Goal: Check status: Check status

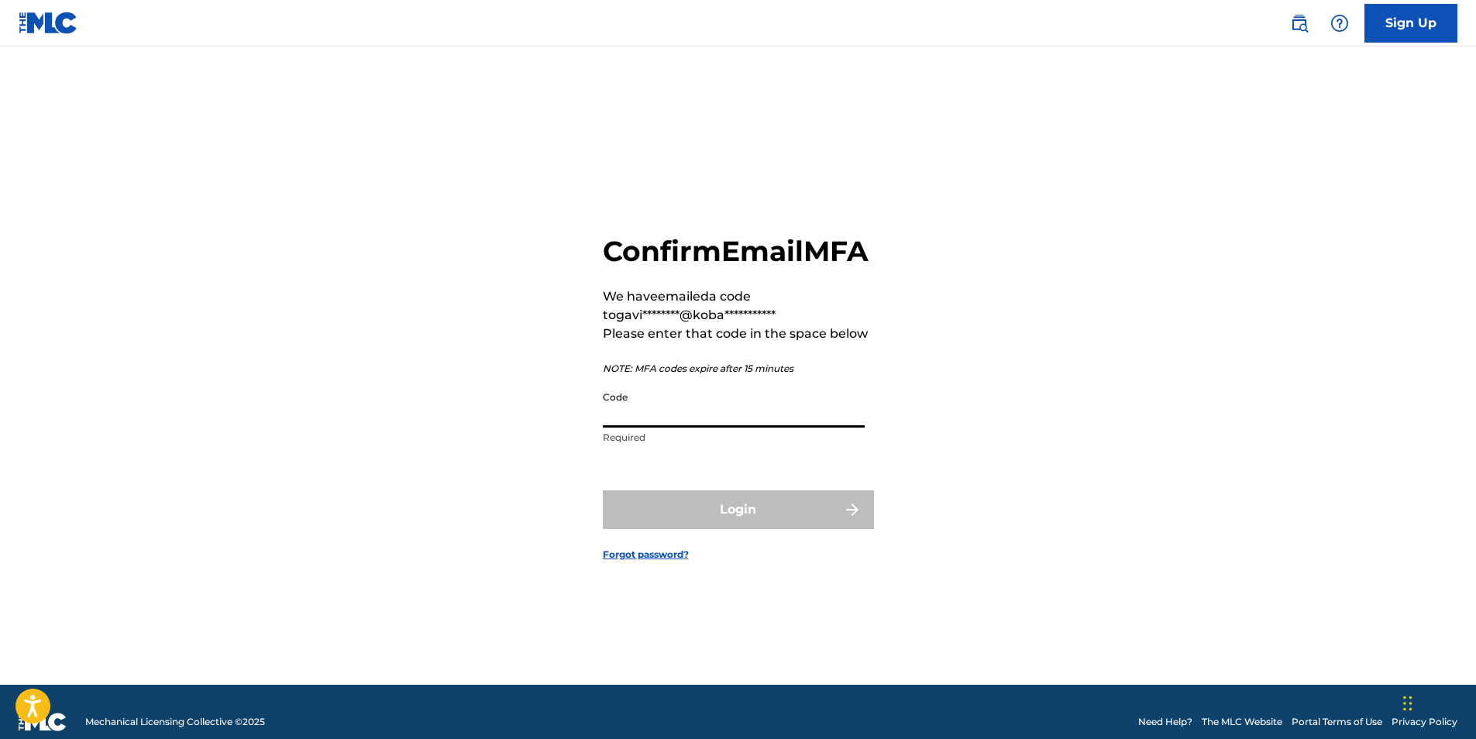
click at [610, 428] on input "Code" at bounding box center [734, 405] width 262 height 44
paste input "039788"
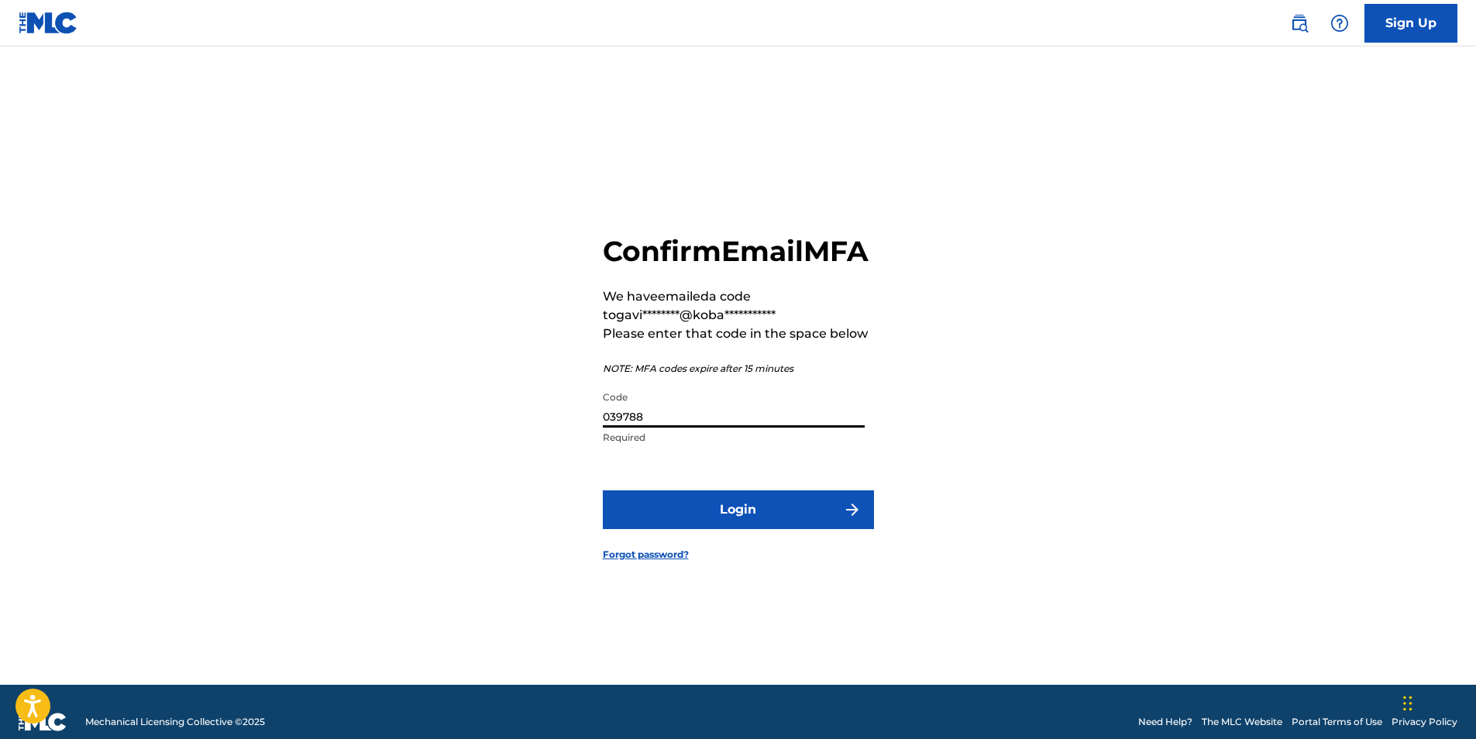
type input "039788"
click at [720, 516] on button "Login" at bounding box center [738, 509] width 271 height 39
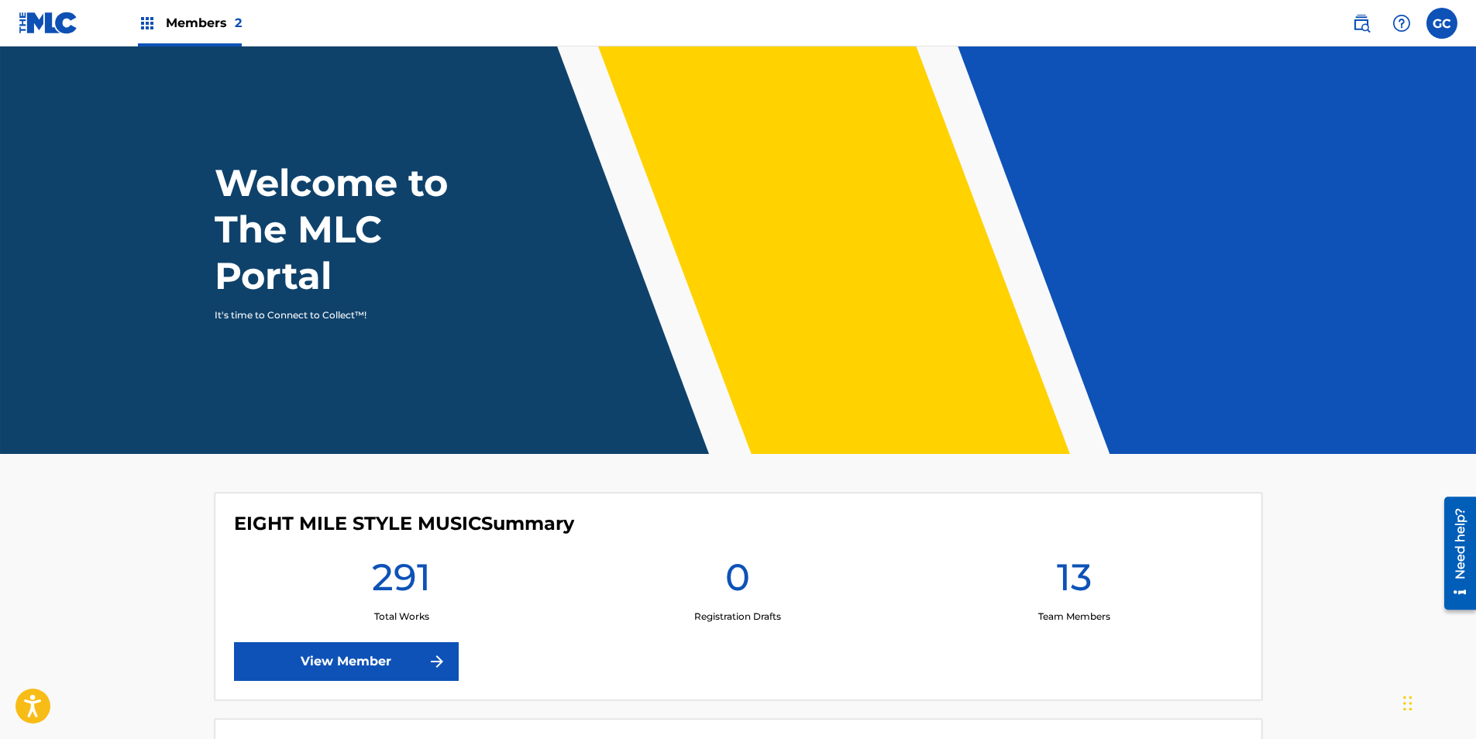
click at [143, 25] on img at bounding box center [147, 23] width 19 height 19
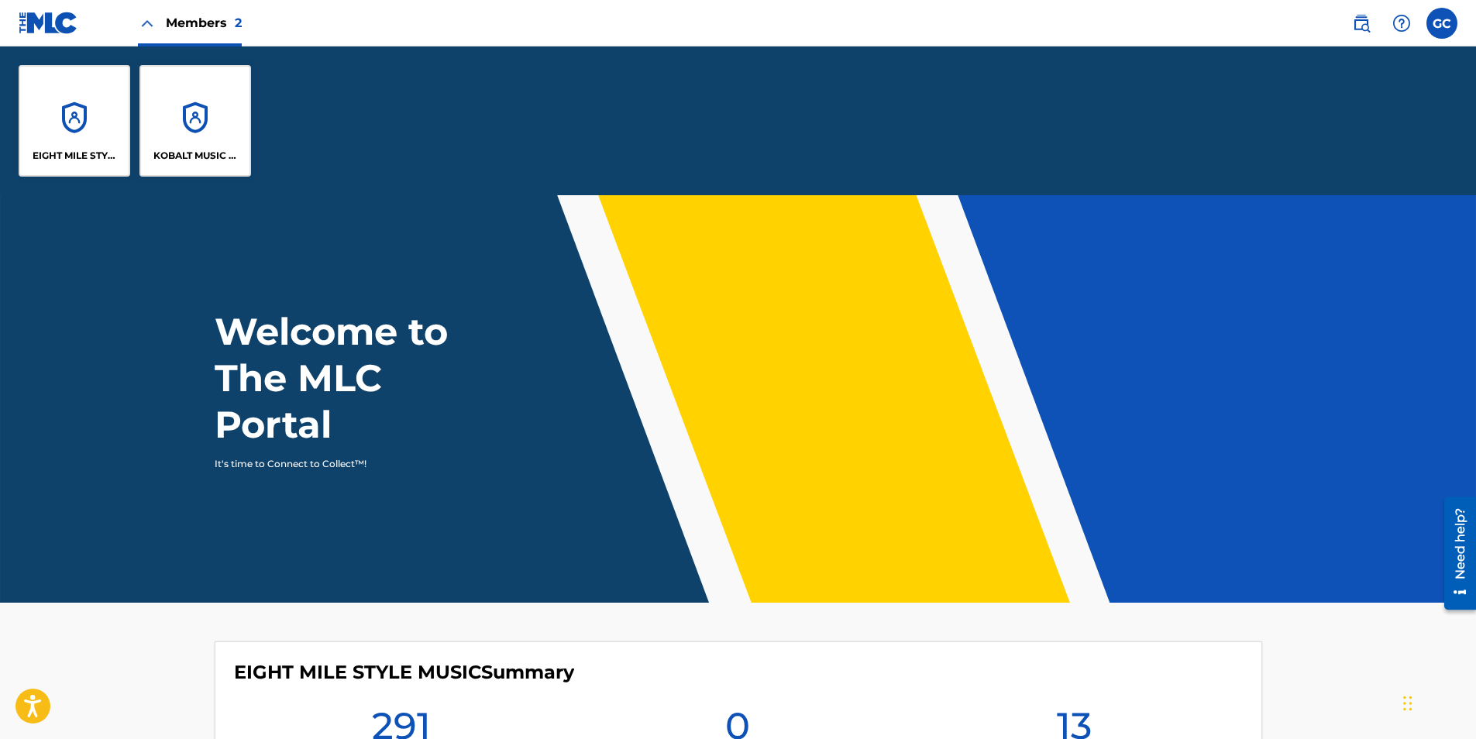
click at [199, 131] on div "KOBALT MUSIC PUB AMERICA INC" at bounding box center [195, 121] width 112 height 112
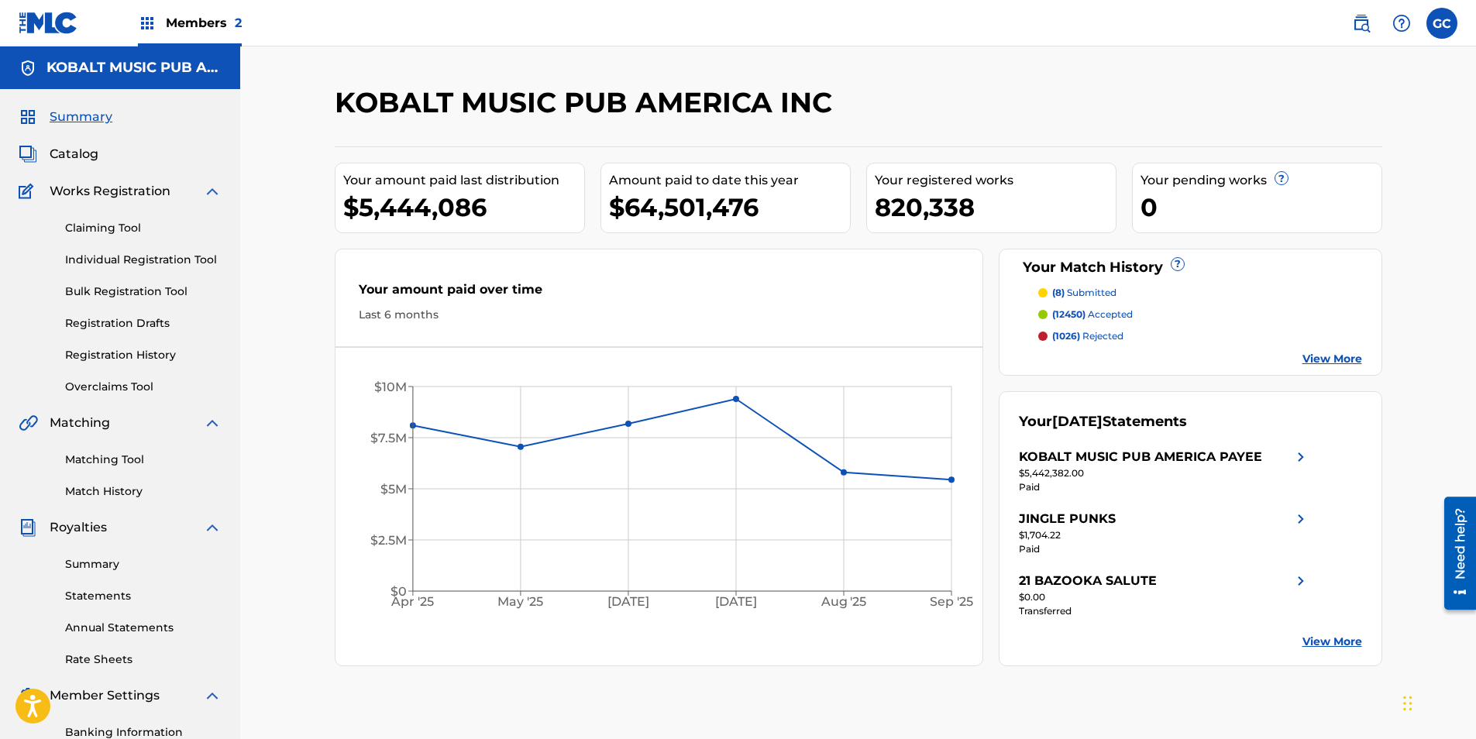
click at [84, 570] on link "Summary" at bounding box center [143, 564] width 156 height 16
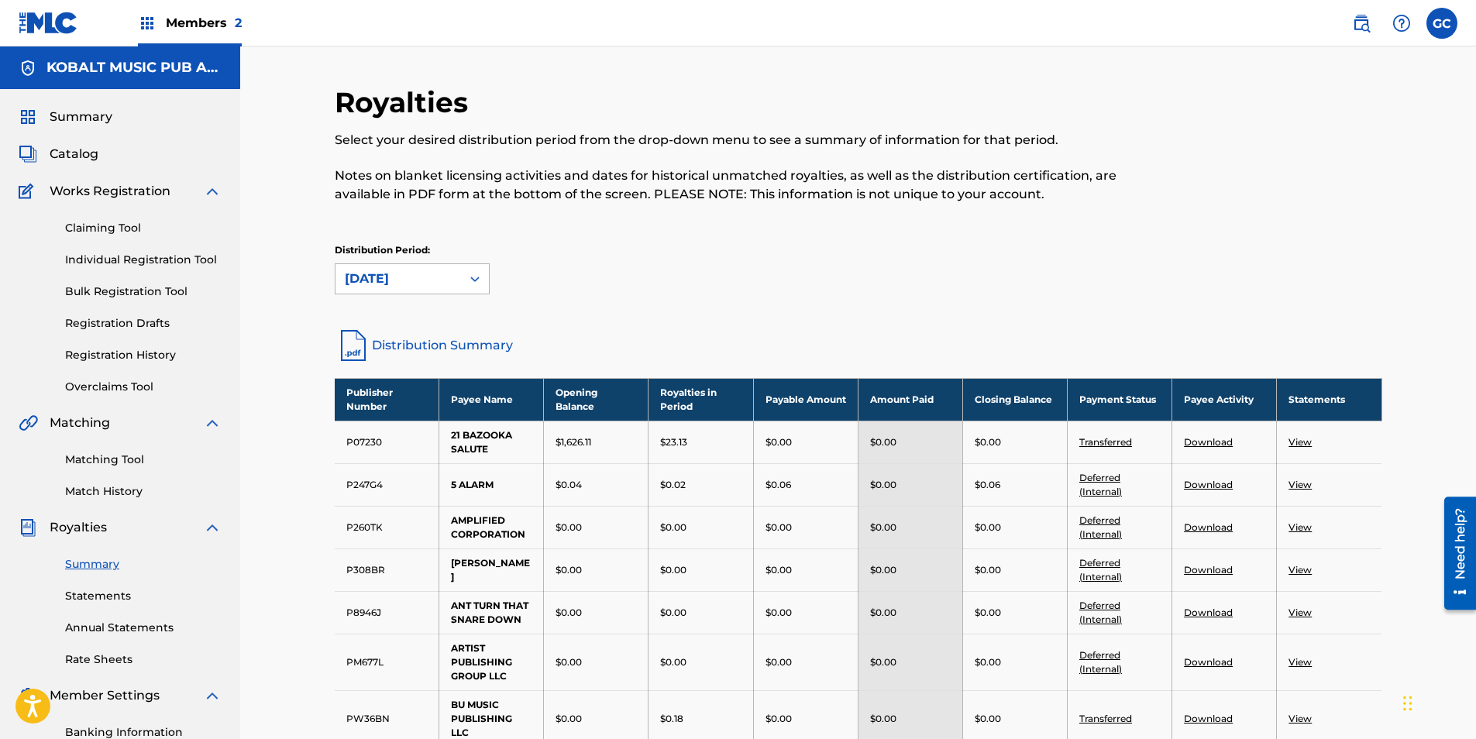
click at [480, 291] on div at bounding box center [475, 279] width 28 height 28
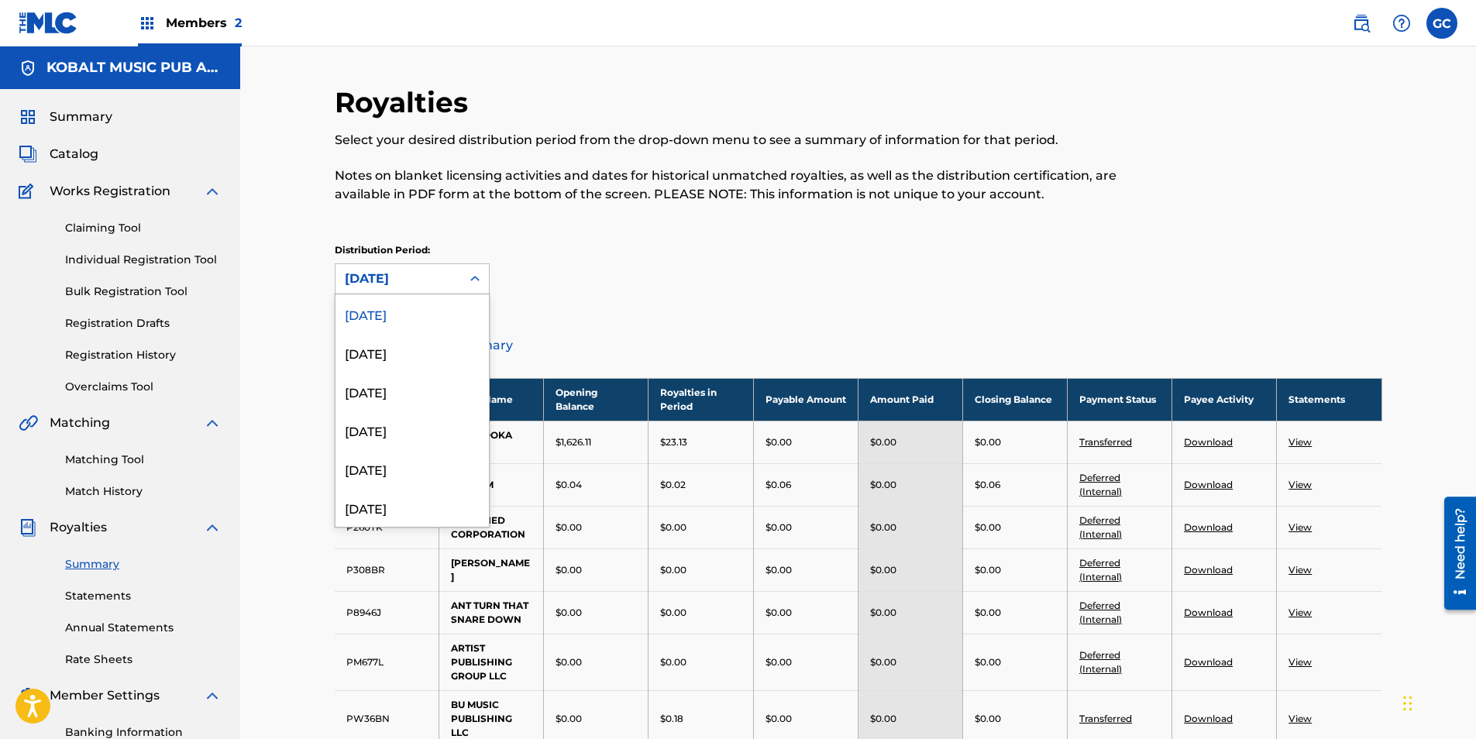
click at [573, 280] on div "Distribution Period: 54 results available. Use Up and Down to choose options, p…" at bounding box center [858, 268] width 1047 height 51
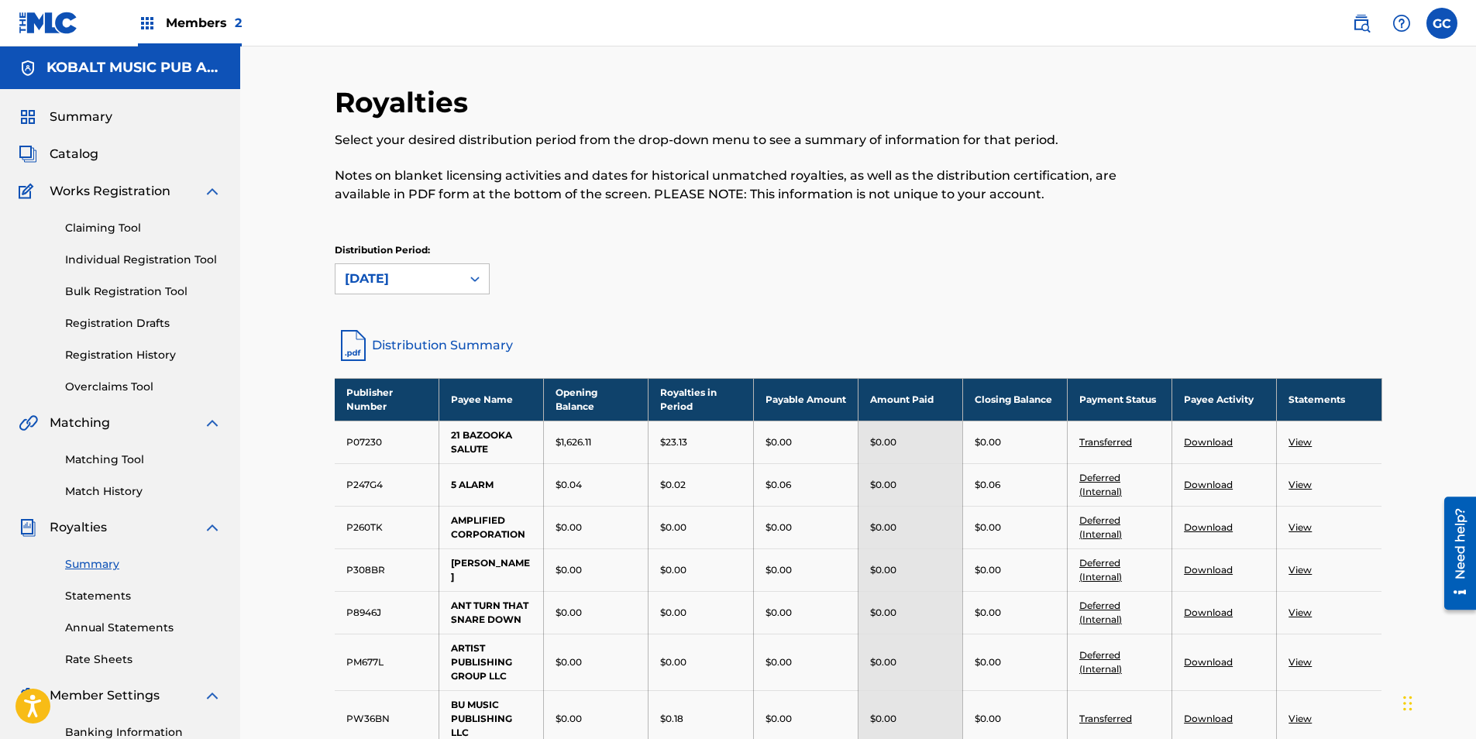
click at [68, 122] on span "Summary" at bounding box center [81, 117] width 63 height 19
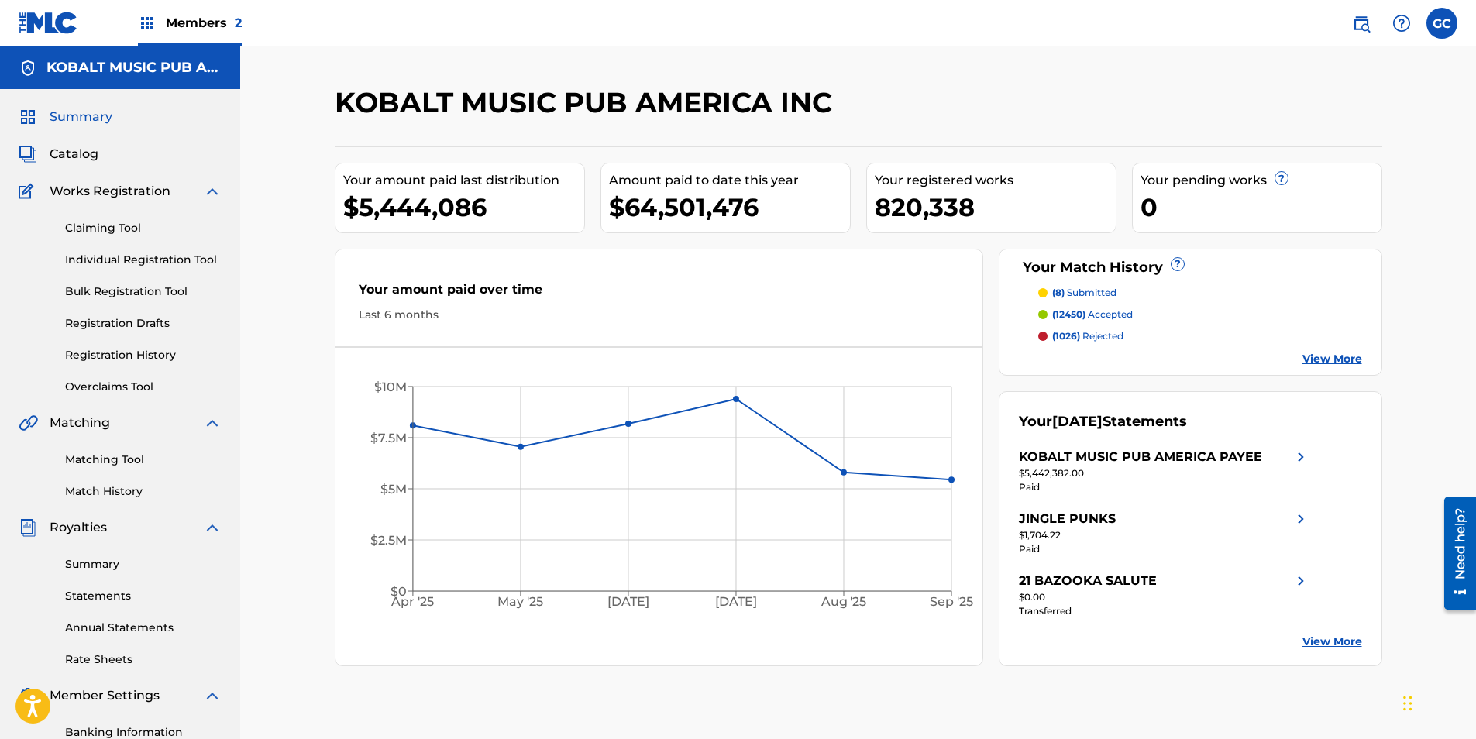
click at [84, 600] on link "Statements" at bounding box center [143, 596] width 156 height 16
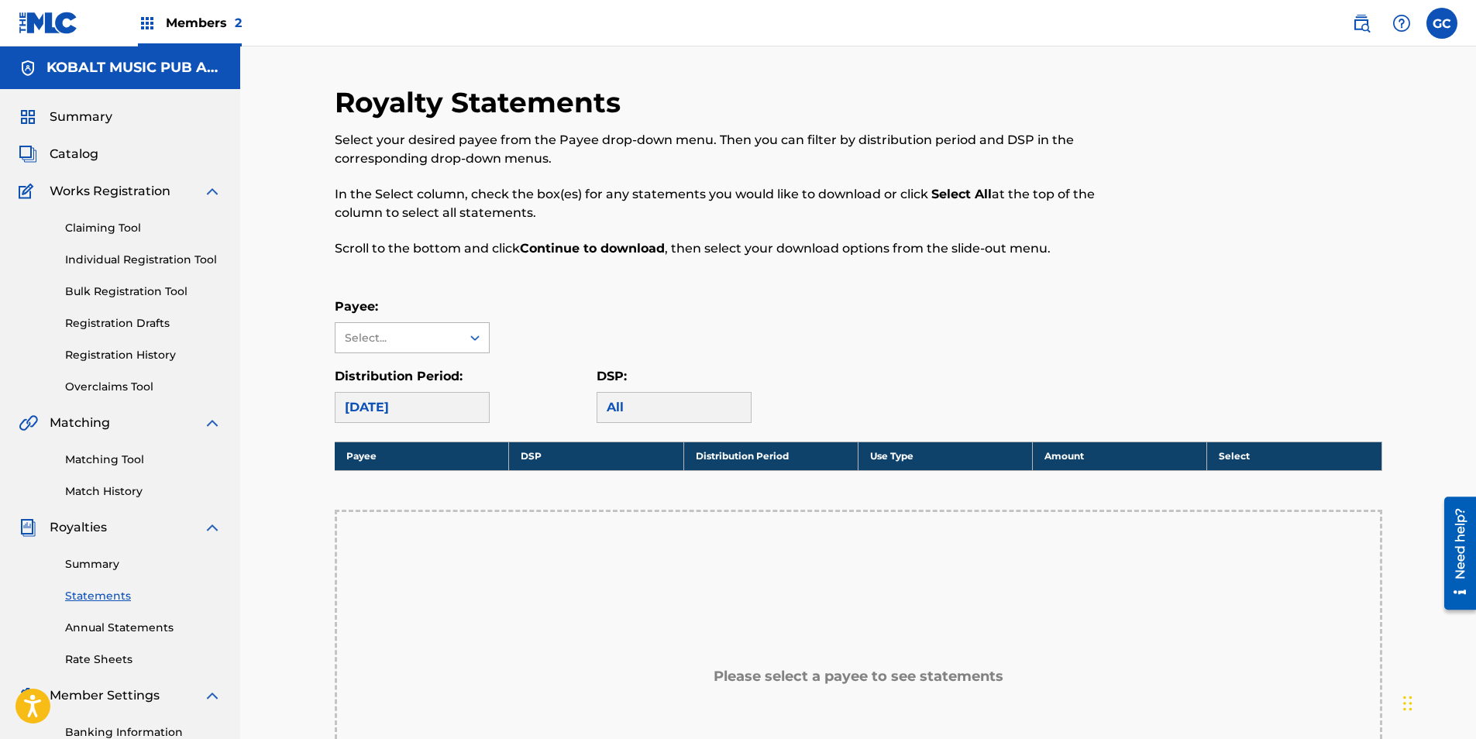
click at [425, 338] on div "Select..." at bounding box center [397, 338] width 105 height 16
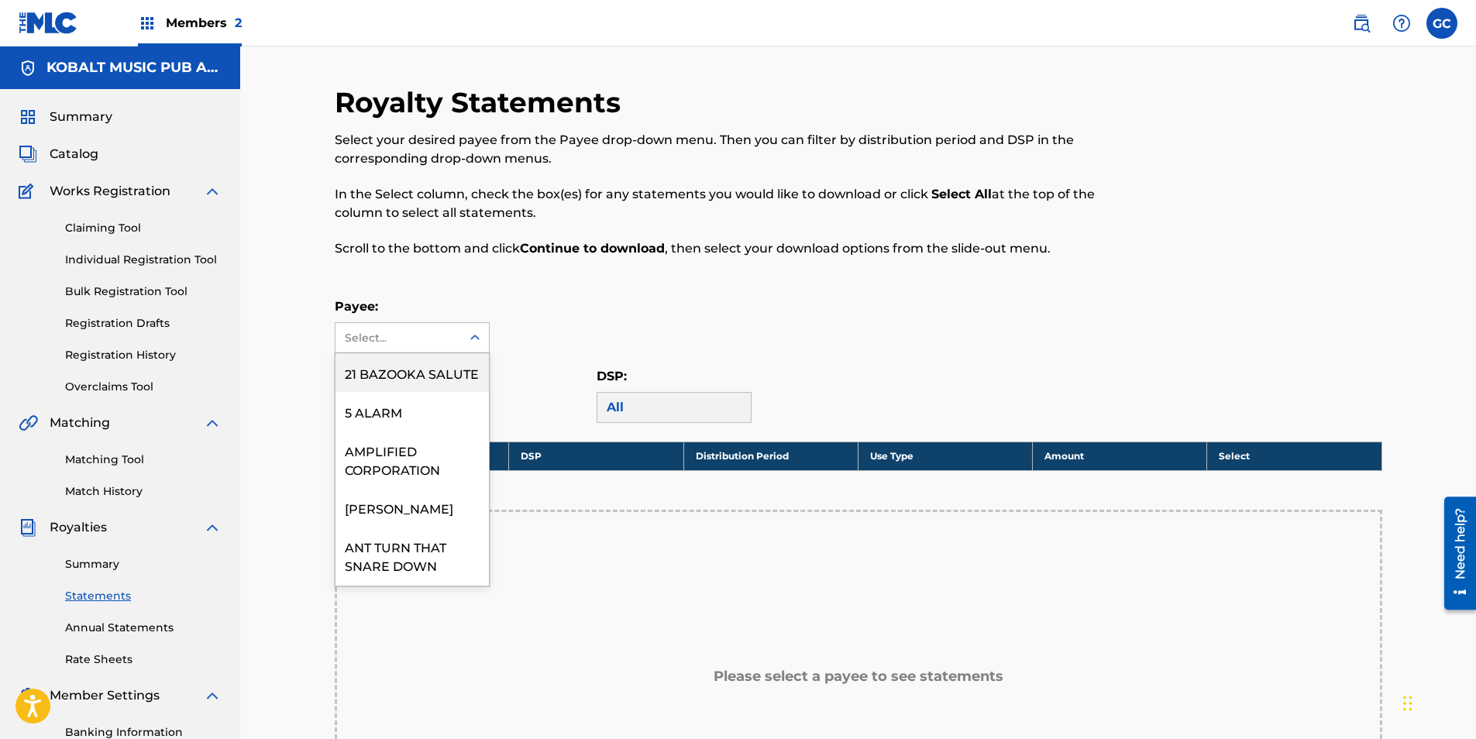
click at [426, 369] on div "21 BAZOOKA SALUTE" at bounding box center [411, 372] width 153 height 39
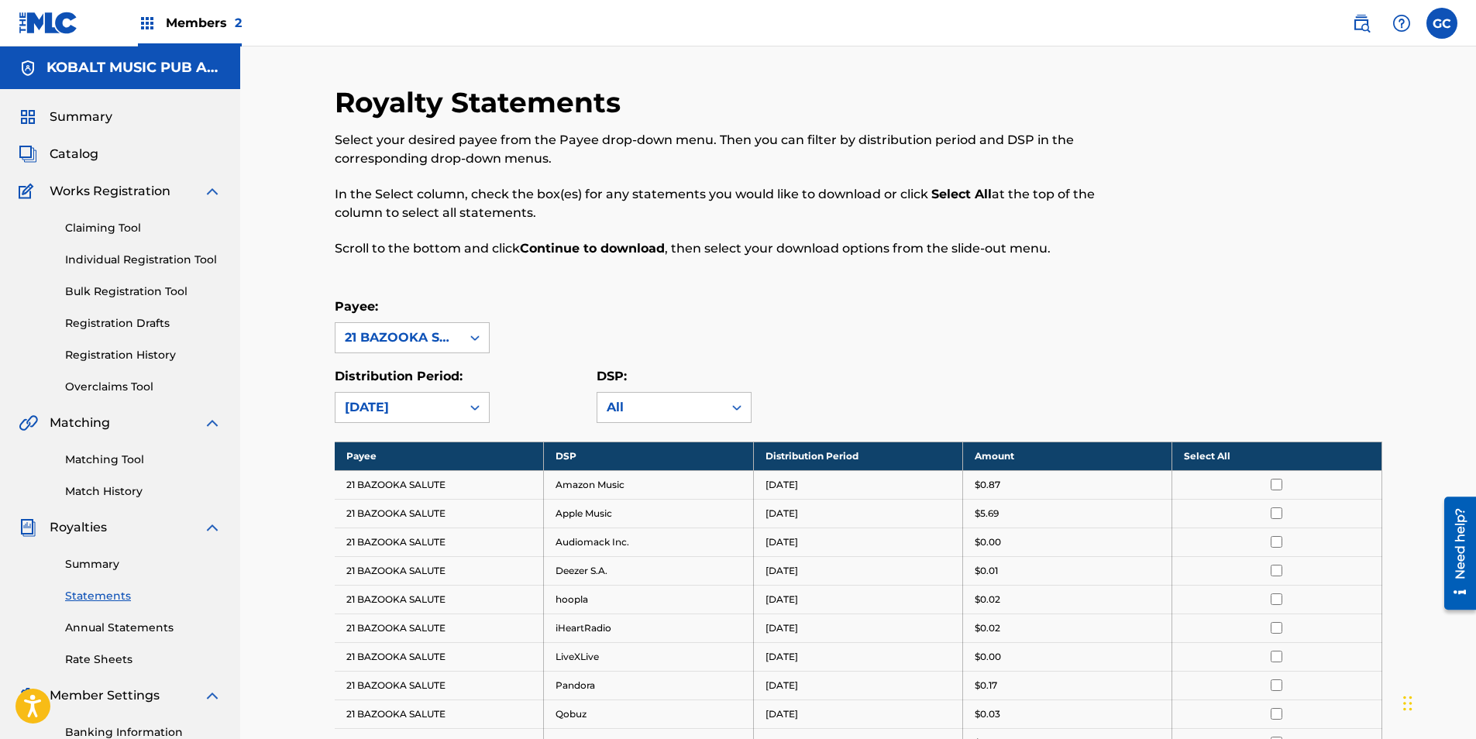
click at [102, 566] on link "Summary" at bounding box center [143, 564] width 156 height 16
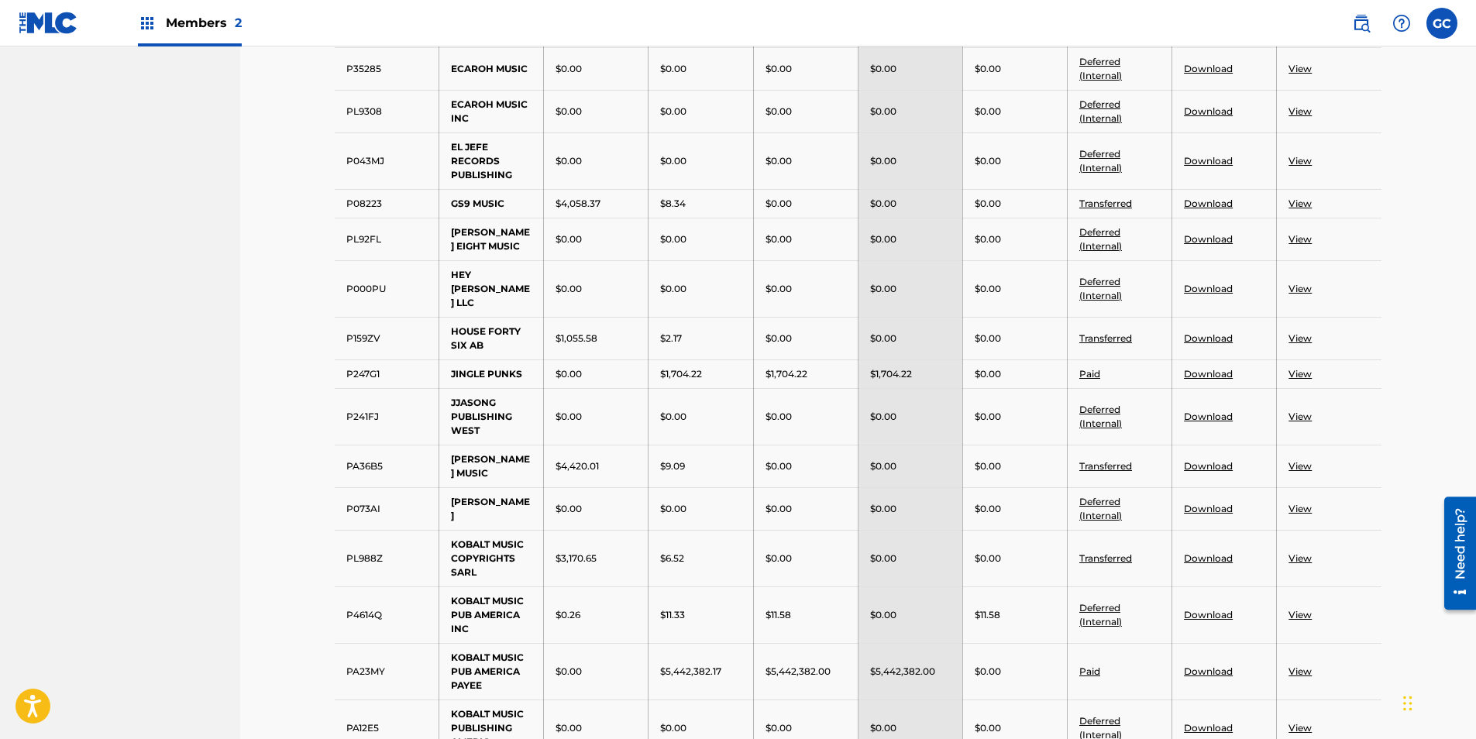
scroll to position [1085, 0]
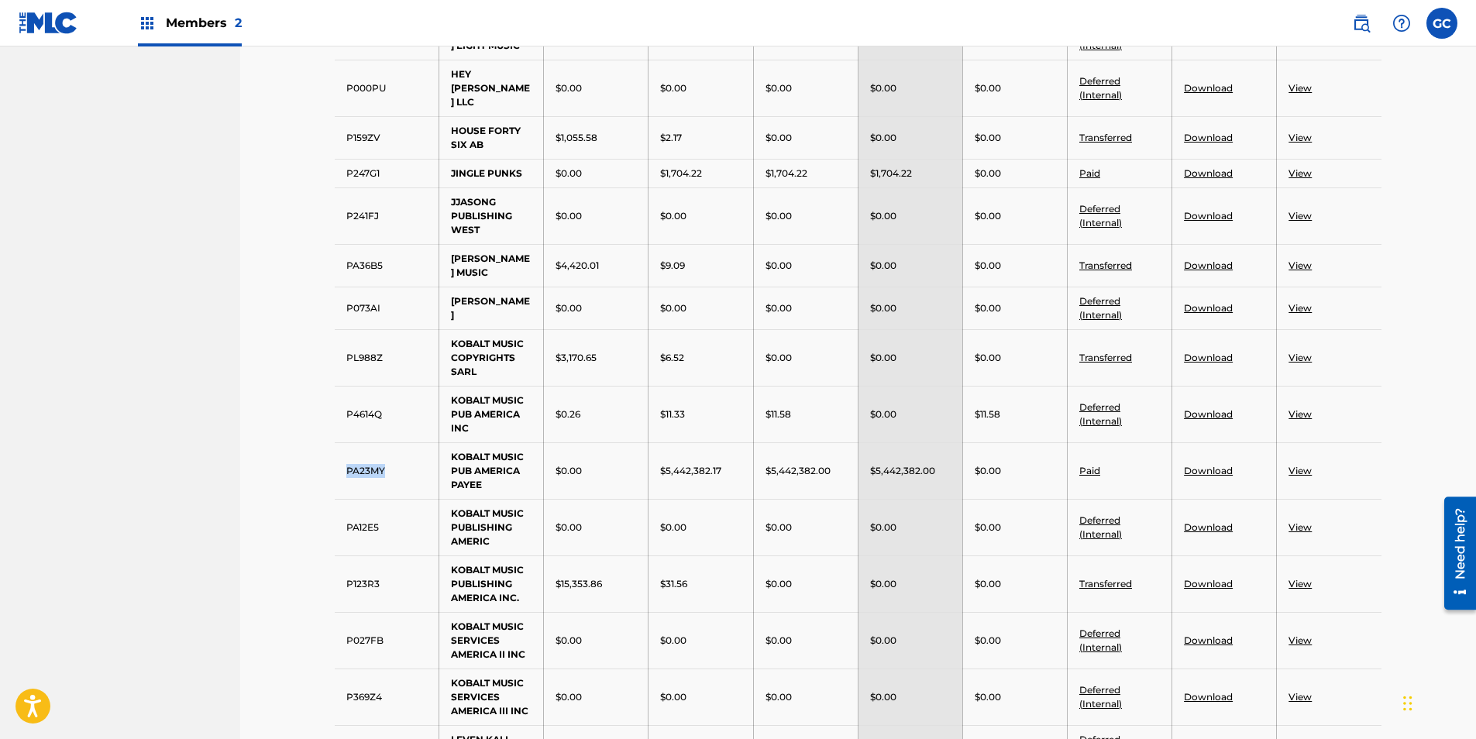
drag, startPoint x: 387, startPoint y: 470, endPoint x: 335, endPoint y: 470, distance: 51.9
click at [335, 470] on td "PA23MY" at bounding box center [387, 470] width 105 height 57
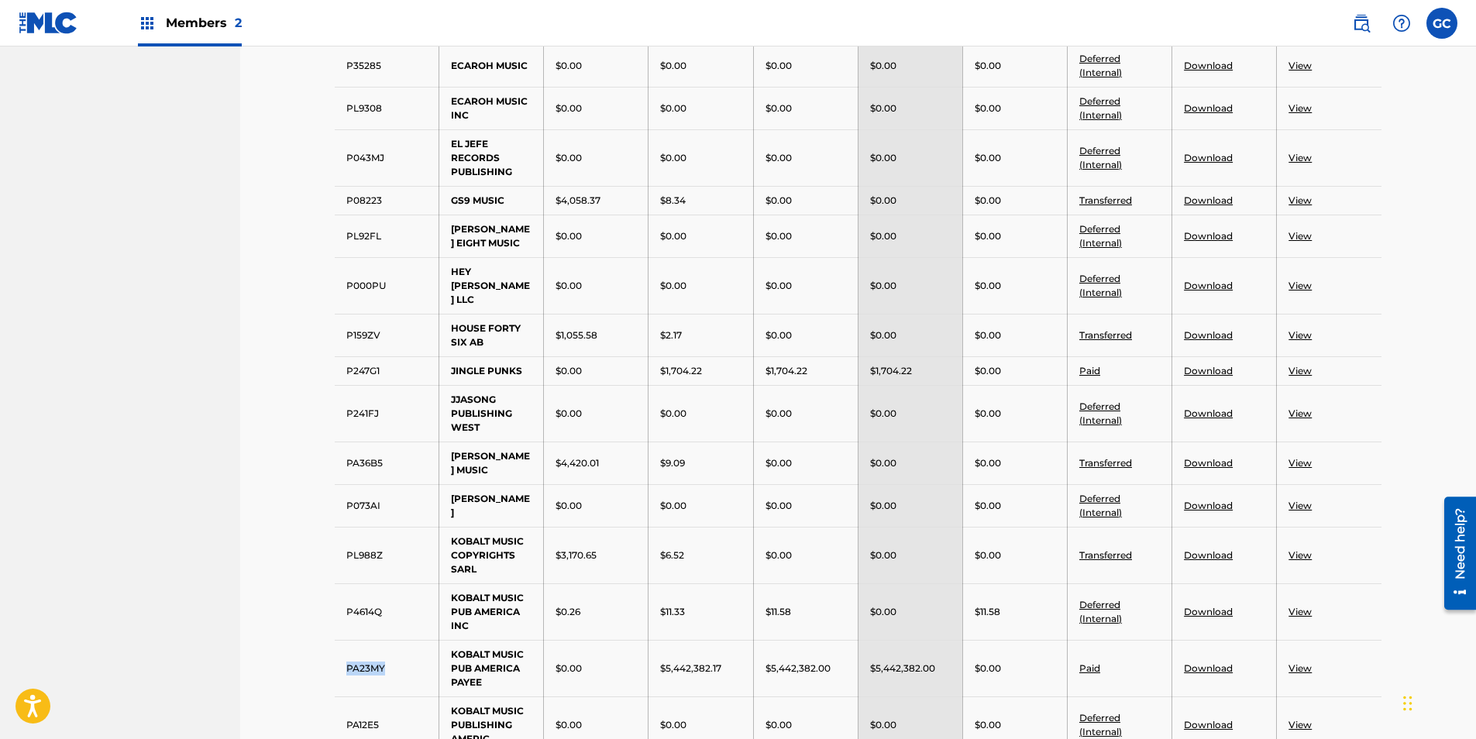
scroll to position [930, 0]
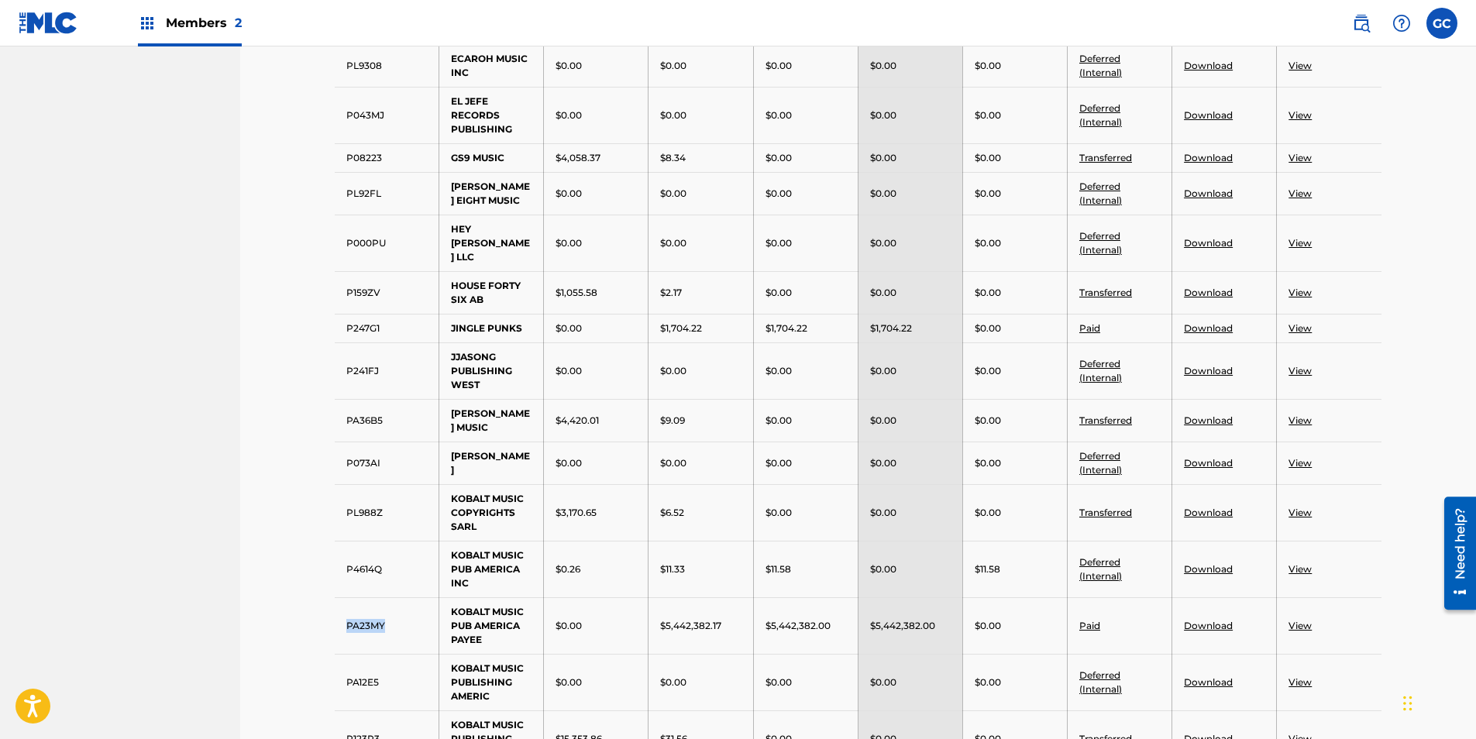
copy td "PA23MY"
